Goal: Browse casually: Explore the website without a specific task or goal

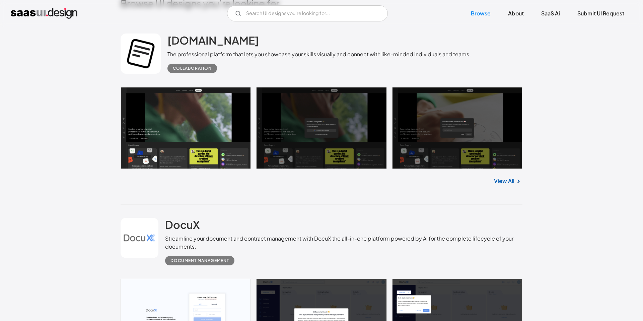
scroll to position [213, 0]
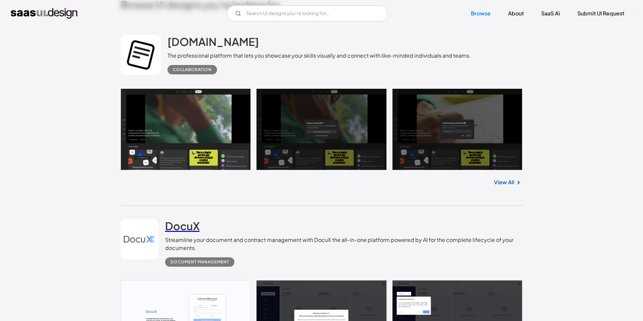
click at [195, 229] on h2 "DocuX" at bounding box center [182, 225] width 35 height 13
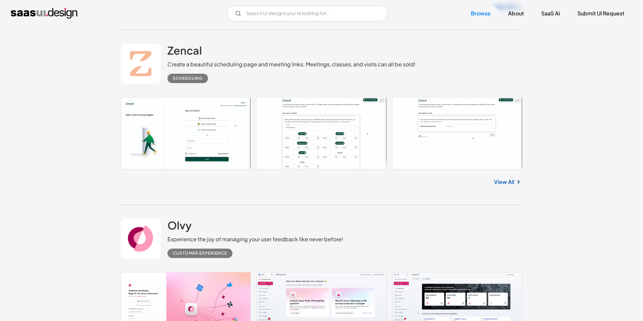
scroll to position [756, 0]
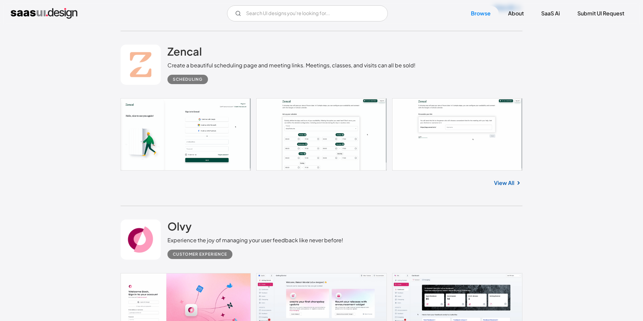
click at [292, 152] on link at bounding box center [322, 134] width 402 height 72
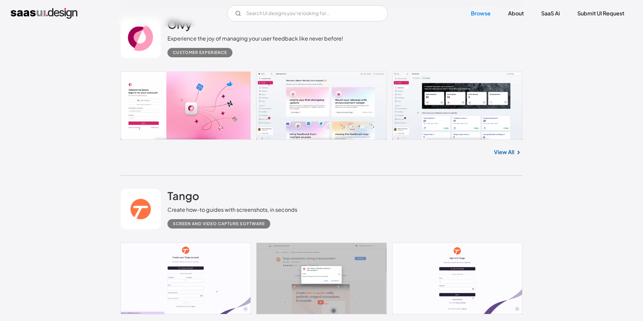
scroll to position [955, 0]
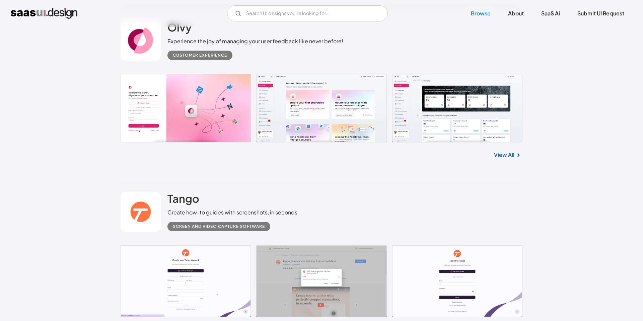
click at [272, 96] on link at bounding box center [322, 108] width 402 height 68
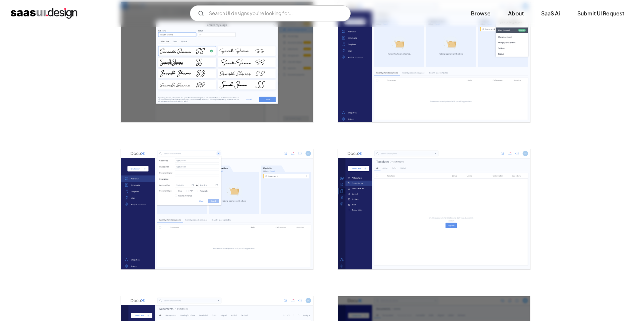
scroll to position [758, 0]
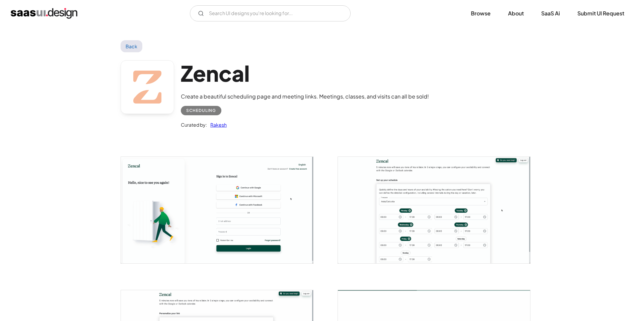
click at [484, 184] on img "open lightbox" at bounding box center [434, 210] width 192 height 106
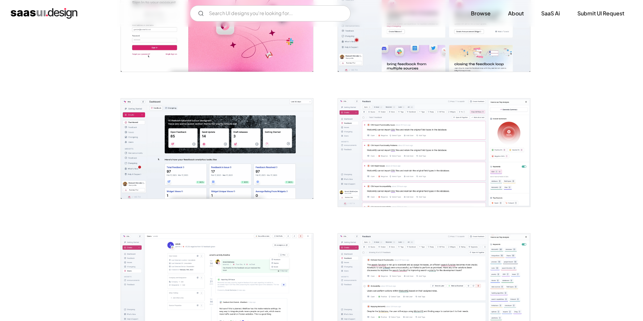
scroll to position [186, 0]
click at [258, 148] on img "open lightbox" at bounding box center [217, 148] width 192 height 100
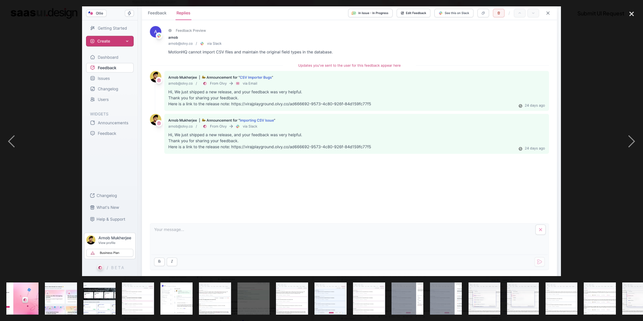
click at [549, 129] on img at bounding box center [321, 141] width 479 height 270
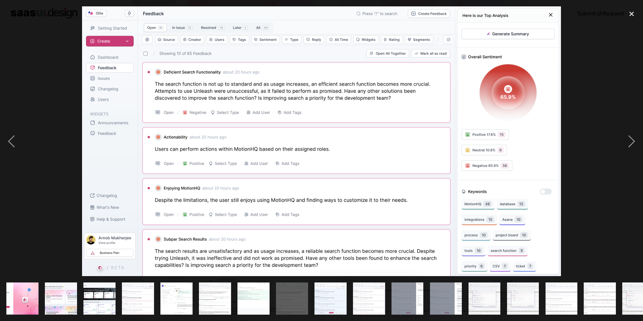
drag, startPoint x: 549, startPoint y: 129, endPoint x: 546, endPoint y: 128, distance: 3.6
click at [546, 128] on img at bounding box center [321, 141] width 479 height 270
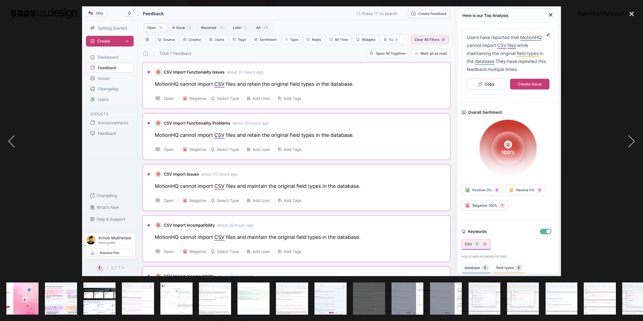
drag, startPoint x: 546, startPoint y: 128, endPoint x: 550, endPoint y: 127, distance: 4.7
click at [550, 127] on div at bounding box center [321, 141] width 643 height 270
click at [550, 127] on img at bounding box center [321, 141] width 479 height 270
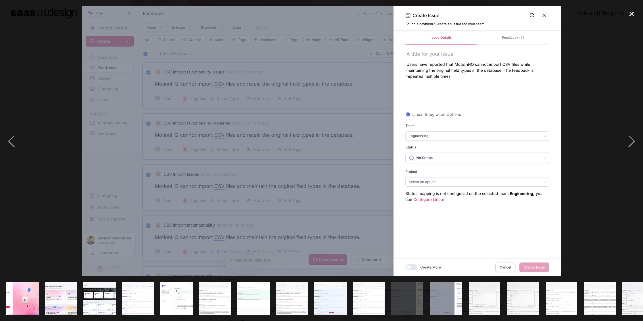
drag, startPoint x: 550, startPoint y: 127, endPoint x: 545, endPoint y: 127, distance: 4.7
click at [545, 127] on img at bounding box center [321, 141] width 479 height 270
